Goal: Information Seeking & Learning: Learn about a topic

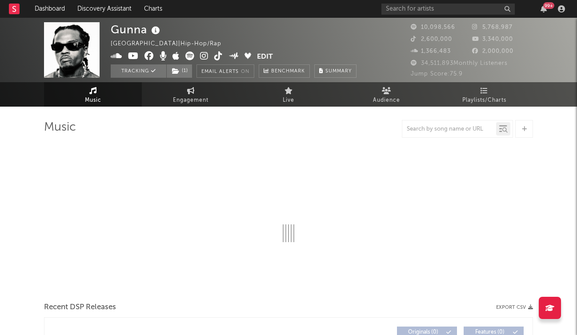
select select "6m"
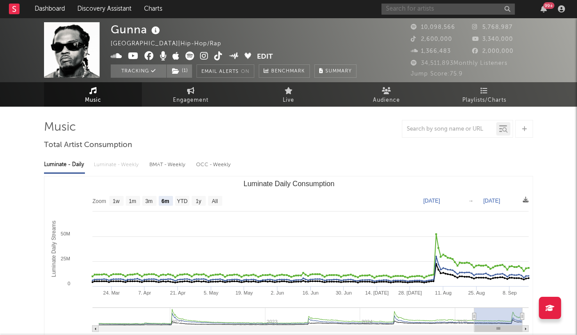
click at [454, 9] on input "text" at bounding box center [447, 9] width 133 height 11
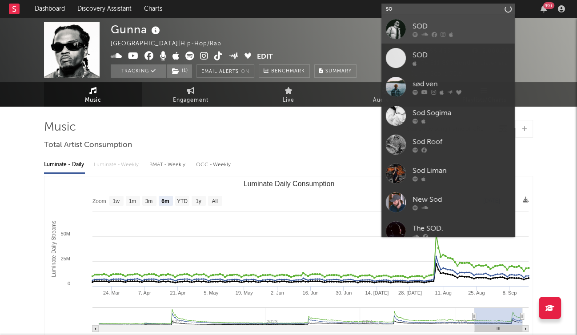
type input "s"
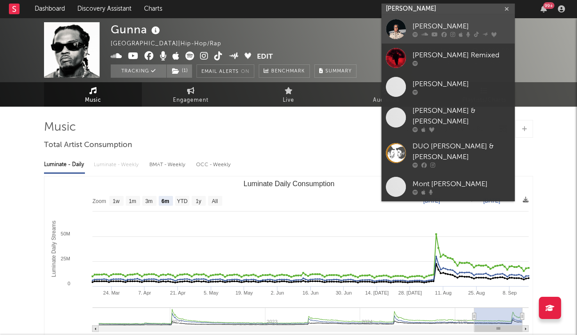
type input "[PERSON_NAME]"
click at [435, 29] on div "[PERSON_NAME]" at bounding box center [461, 26] width 98 height 11
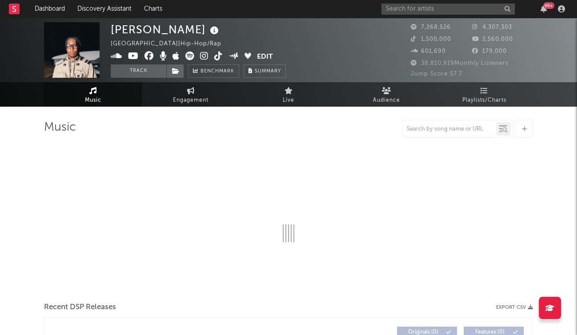
select select "6m"
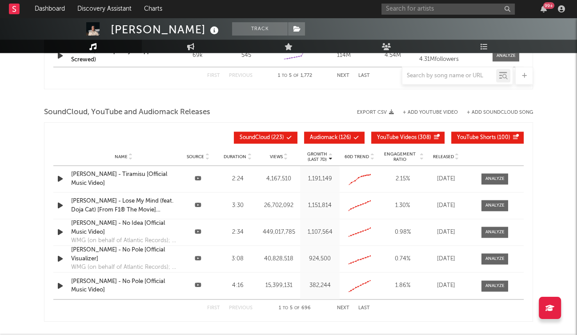
scroll to position [973, 0]
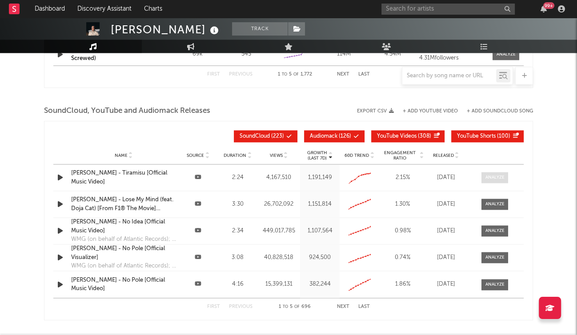
click at [489, 176] on div at bounding box center [494, 177] width 19 height 7
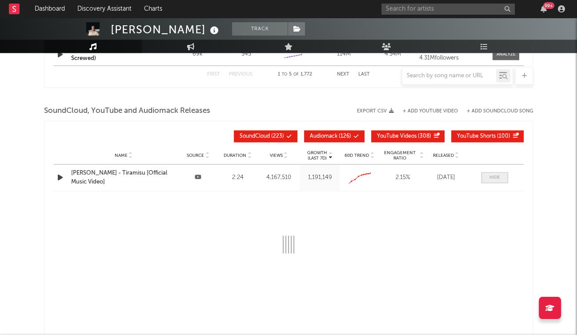
select select "All"
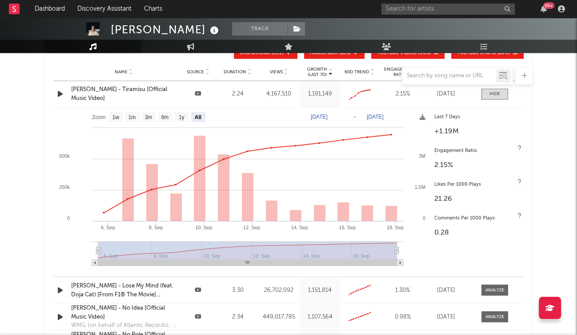
scroll to position [976, 0]
